Goal: Check status: Check status

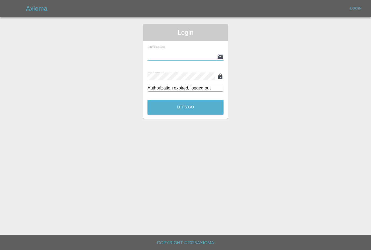
type input "[PERSON_NAME][EMAIL_ADDRESS][PERSON_NAME][DOMAIN_NAME]"
click at [186, 107] on button "Let's Go" at bounding box center [186, 107] width 76 height 15
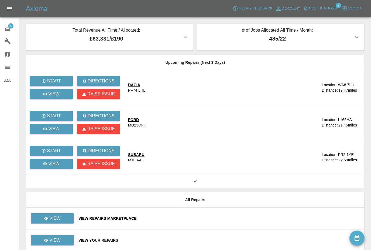
click at [333, 10] on span "Notifications" at bounding box center [323, 8] width 28 height 6
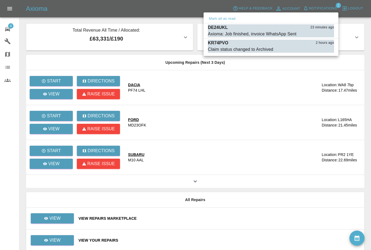
click at [294, 179] on div at bounding box center [185, 125] width 371 height 250
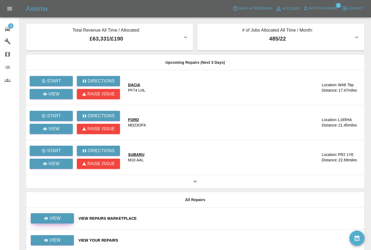
click at [69, 215] on link "View" at bounding box center [52, 218] width 43 height 10
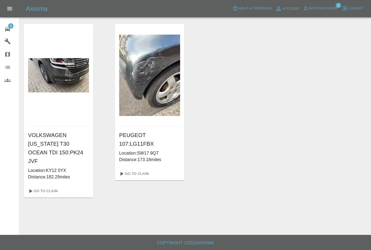
click at [335, 5] on button "Notifications" at bounding box center [320, 8] width 37 height 8
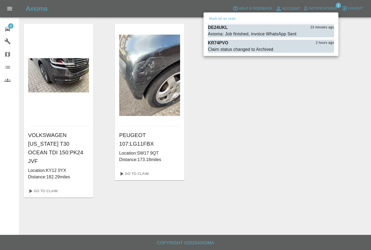
click at [280, 76] on div at bounding box center [185, 125] width 371 height 250
